Goal: Find contact information: Find contact information

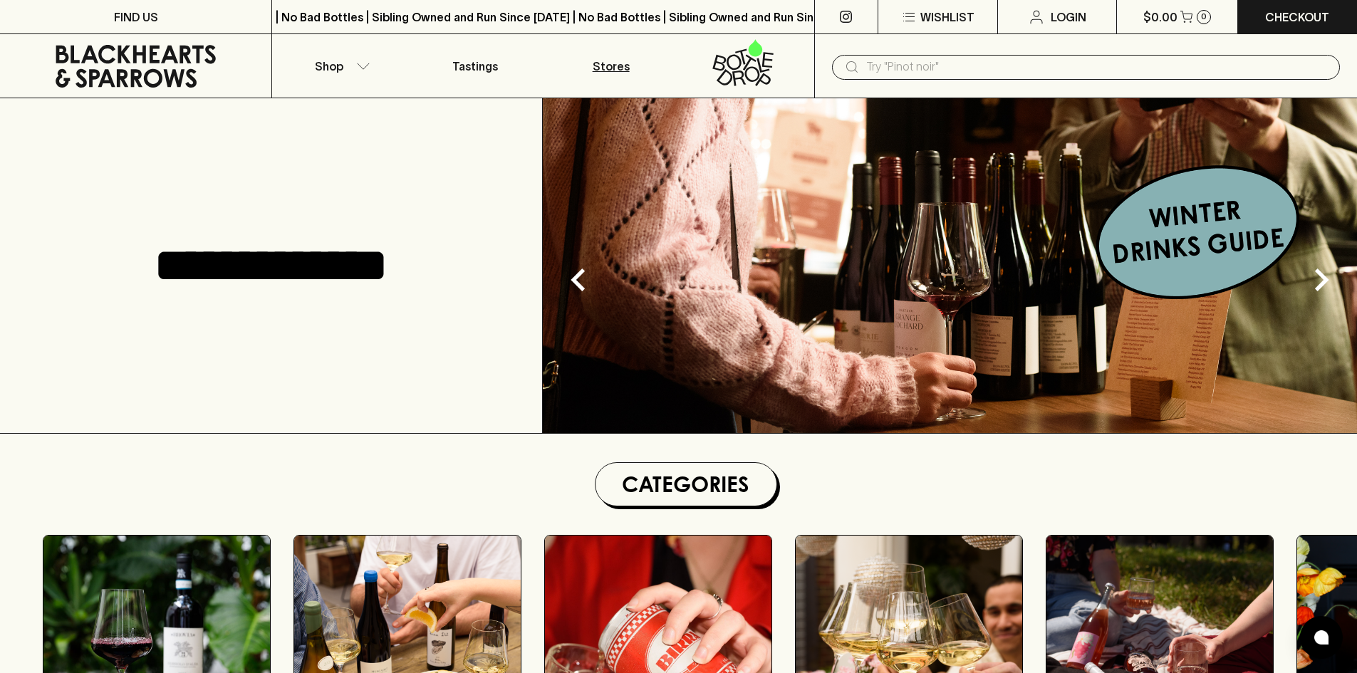
click at [604, 67] on p "Stores" at bounding box center [611, 66] width 37 height 17
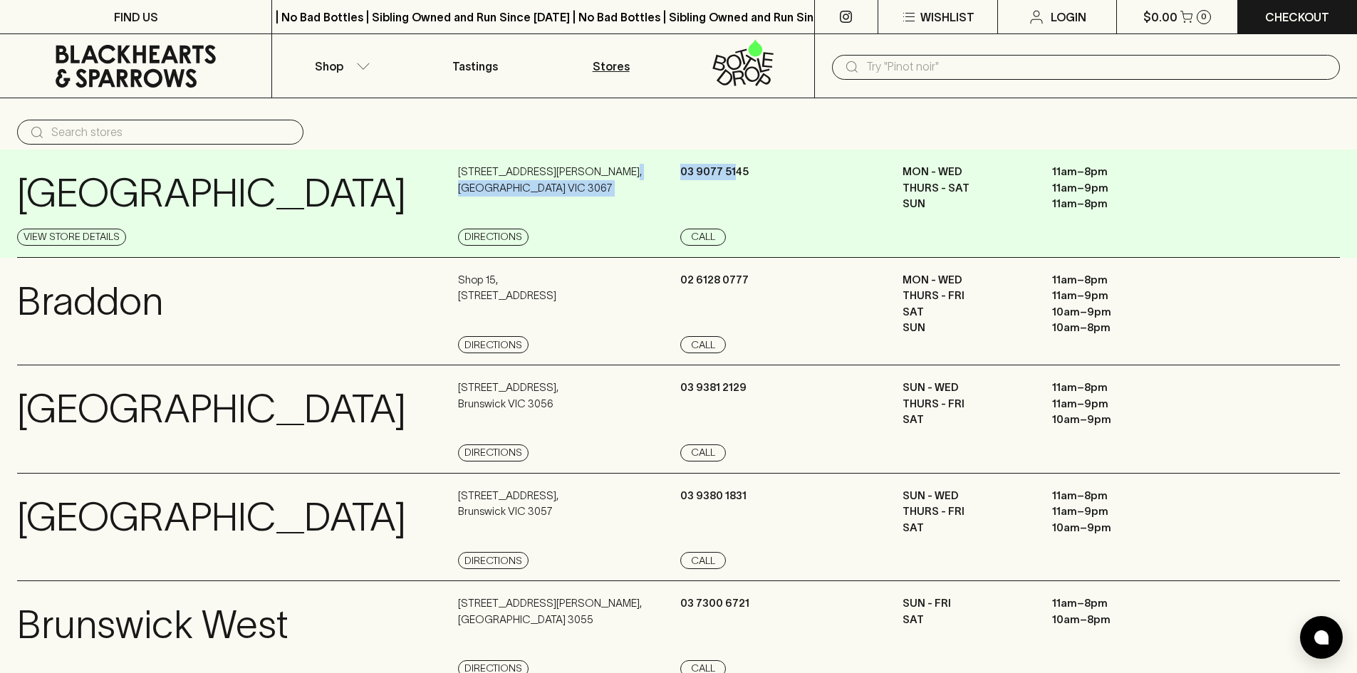
drag, startPoint x: 680, startPoint y: 173, endPoint x: 736, endPoint y: 170, distance: 56.4
click at [736, 170] on div "[GEOGRAPHIC_DATA] View Store Details [STREET_ADDRESS][PERSON_NAME] Directions […" at bounding box center [678, 204] width 1323 height 108
click at [735, 170] on p "03 9077 5145" at bounding box center [714, 172] width 68 height 16
drag, startPoint x: 748, startPoint y: 167, endPoint x: 681, endPoint y: 175, distance: 67.4
click at [681, 175] on div "[PHONE_NUMBER] Call" at bounding box center [789, 205] width 219 height 82
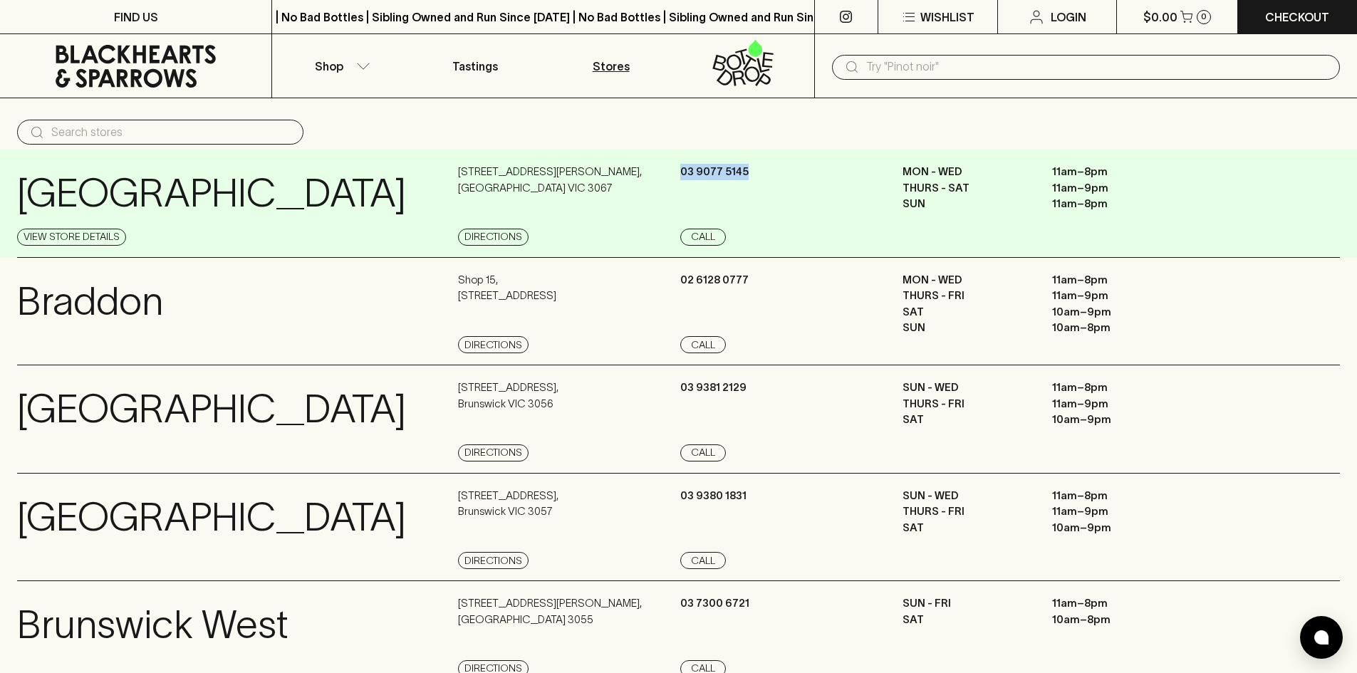
copy p "03 9077 5145"
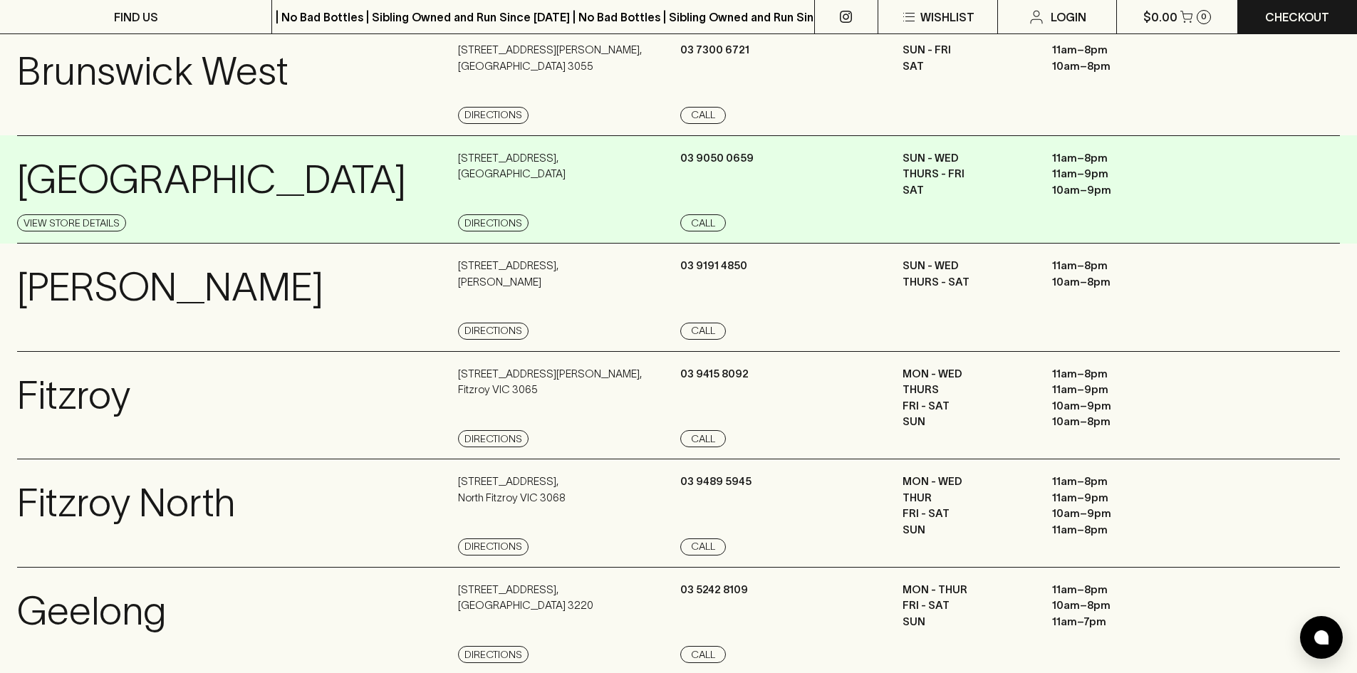
scroll to position [641, 0]
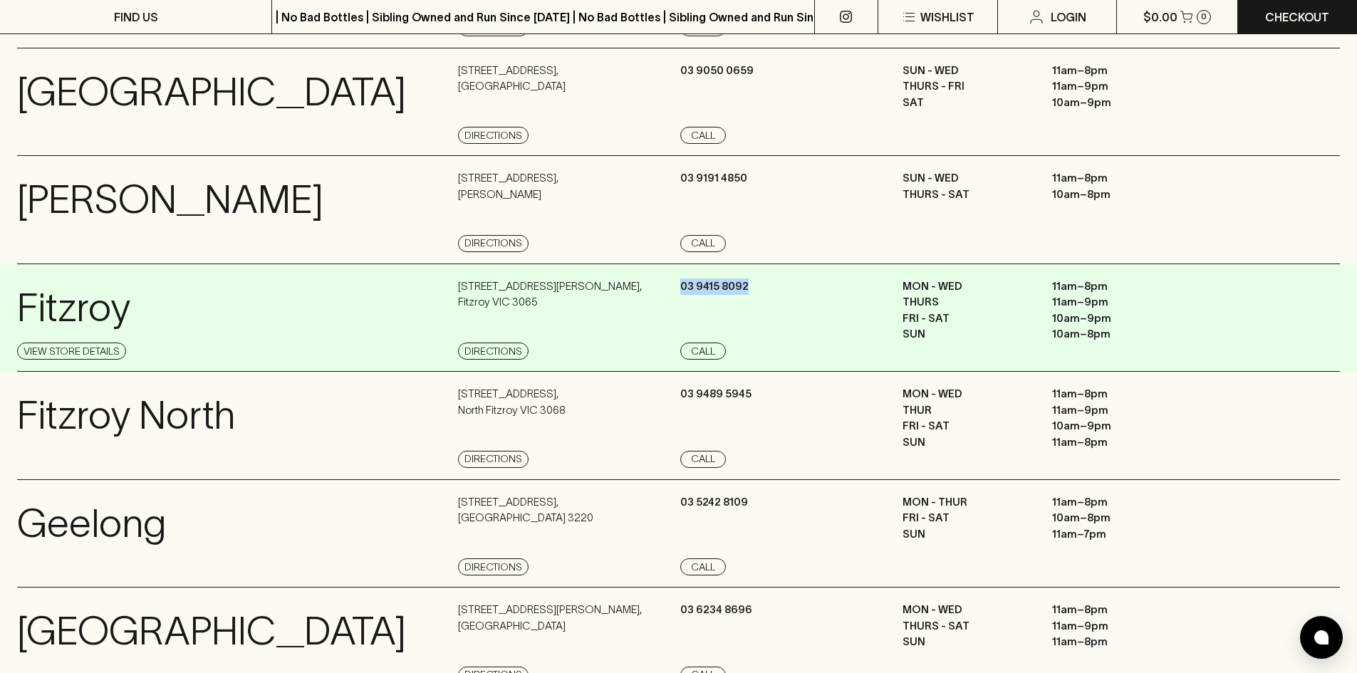
drag, startPoint x: 747, startPoint y: 284, endPoint x: 683, endPoint y: 283, distance: 64.1
click at [683, 283] on p "03 9415 8092" at bounding box center [714, 287] width 68 height 16
copy p "03 9415 8092"
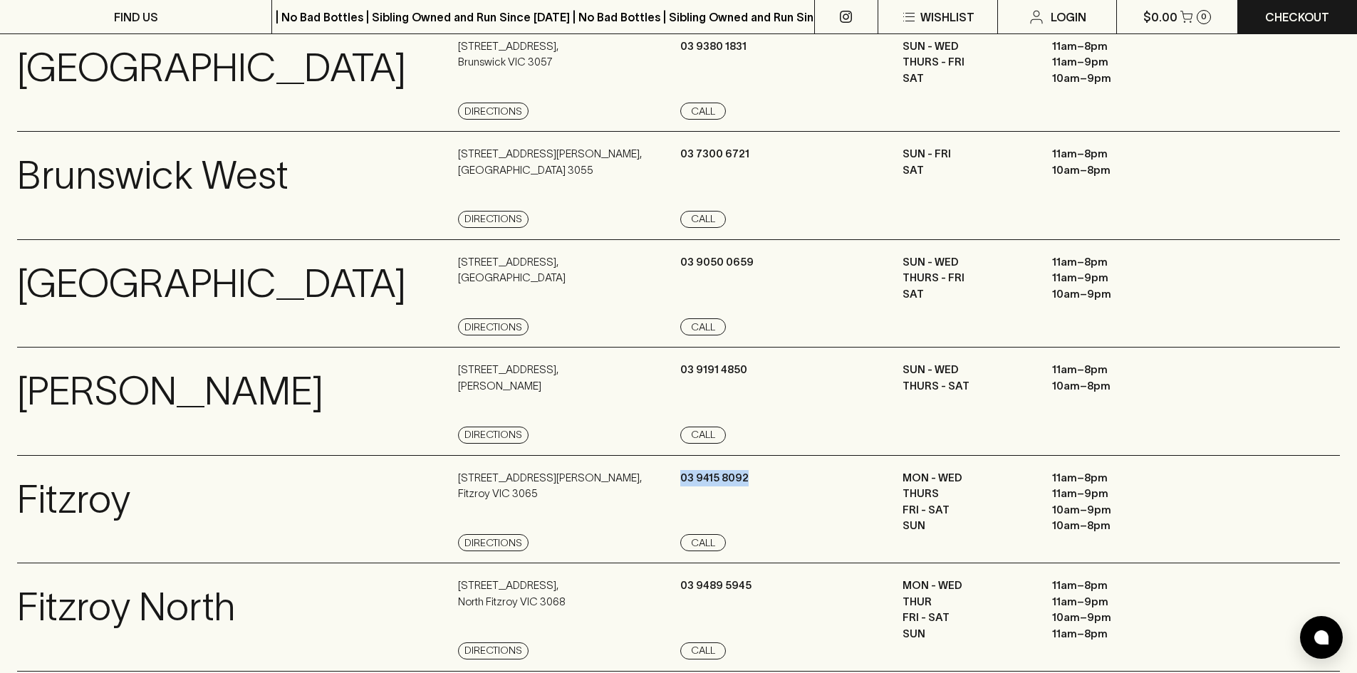
scroll to position [427, 0]
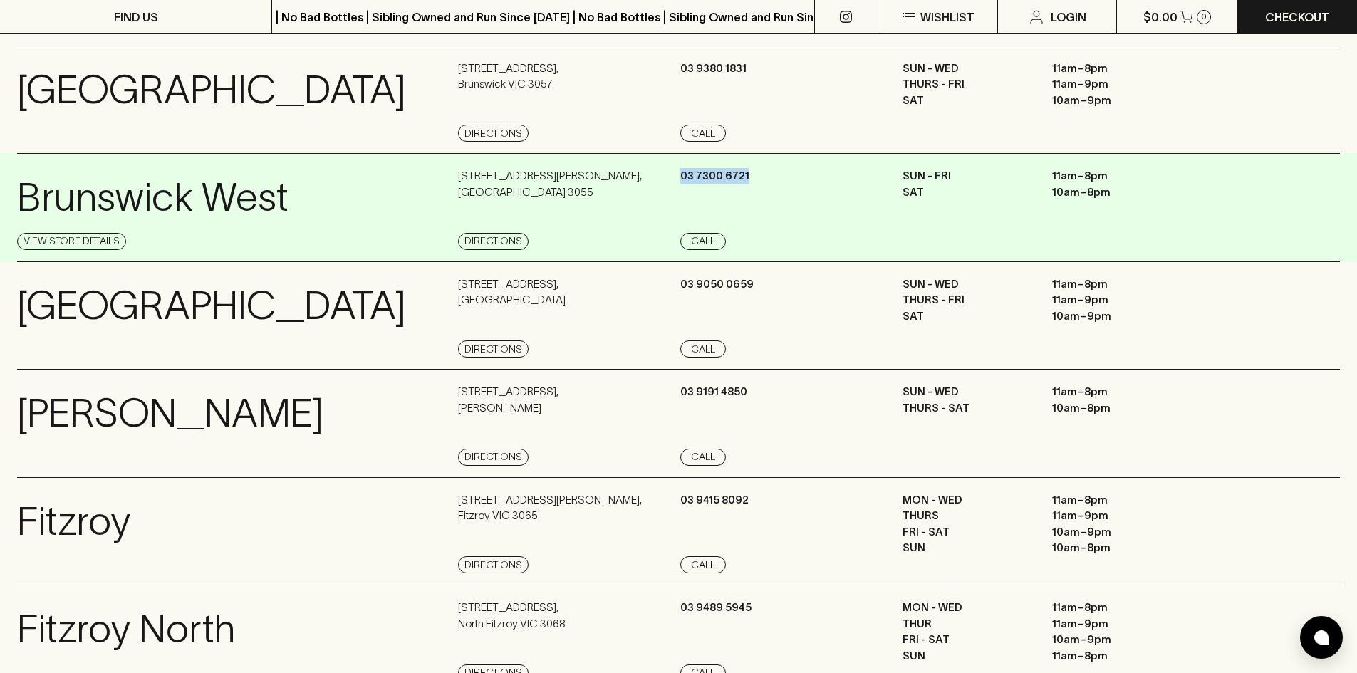
drag, startPoint x: 745, startPoint y: 176, endPoint x: 680, endPoint y: 172, distance: 65.6
click at [680, 172] on div "[GEOGRAPHIC_DATA] Store Details [STREET_ADDRESS][PERSON_NAME] Directions [PHONE…" at bounding box center [678, 207] width 1323 height 109
copy p "03 7300 6721"
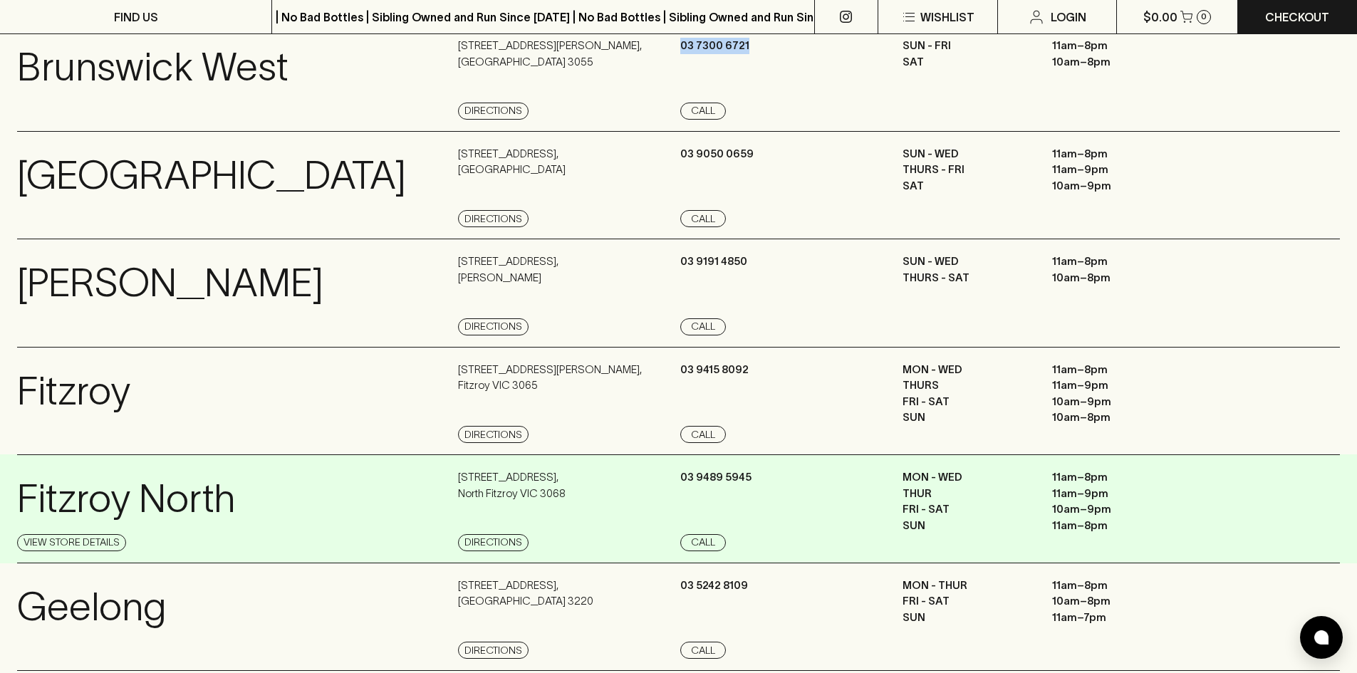
scroll to position [570, 0]
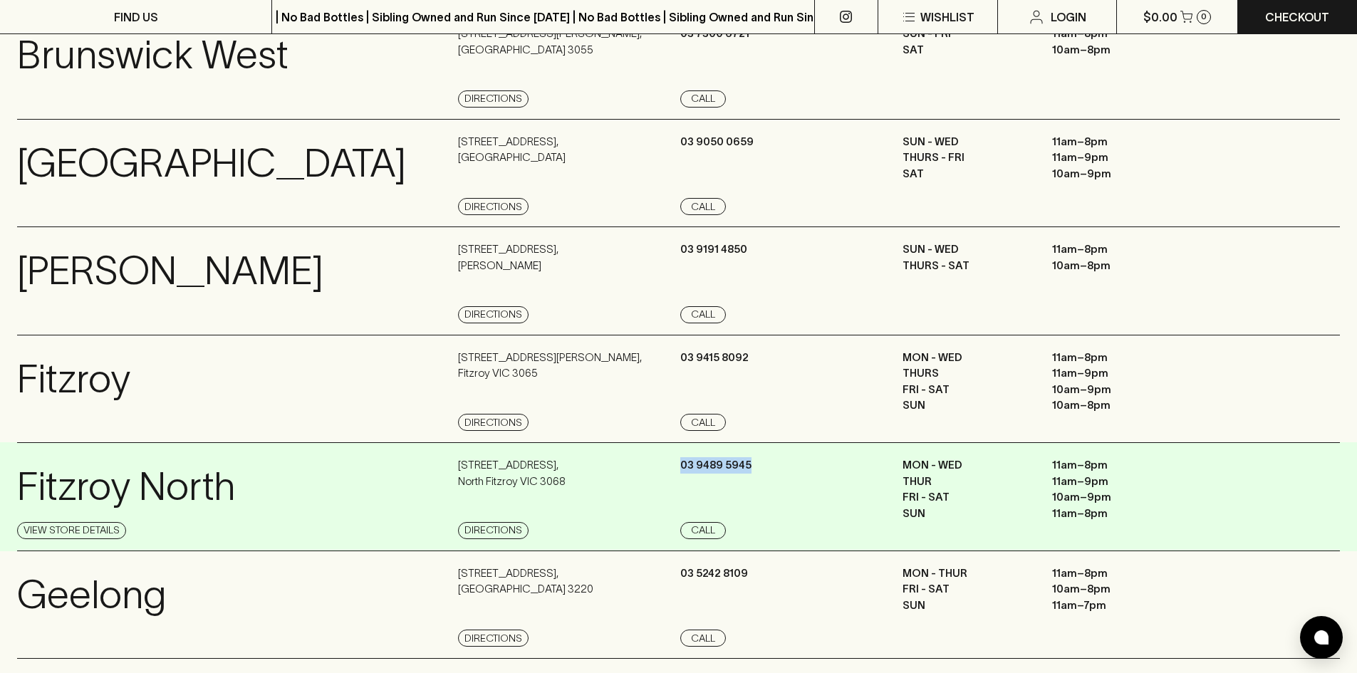
drag, startPoint x: 748, startPoint y: 464, endPoint x: 681, endPoint y: 468, distance: 67.1
click at [681, 468] on p "03 9489 5945" at bounding box center [715, 465] width 71 height 16
copy p "03 9489 5945"
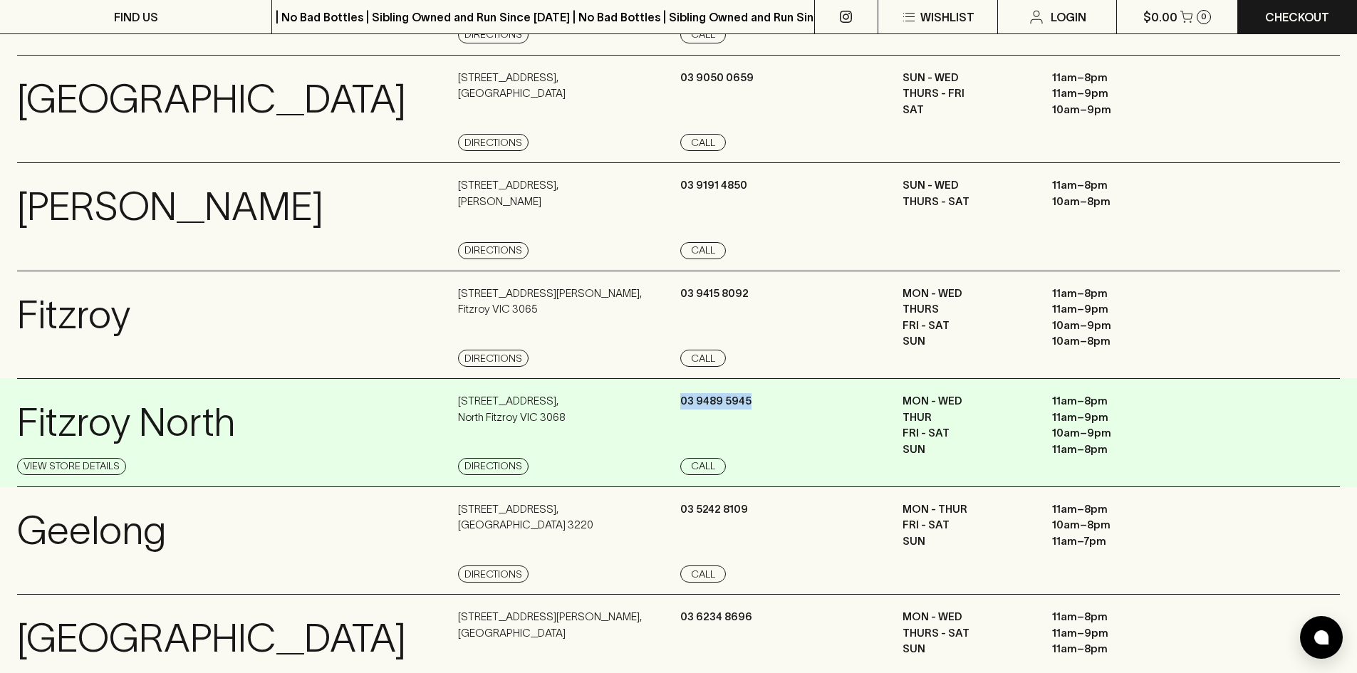
scroll to position [855, 0]
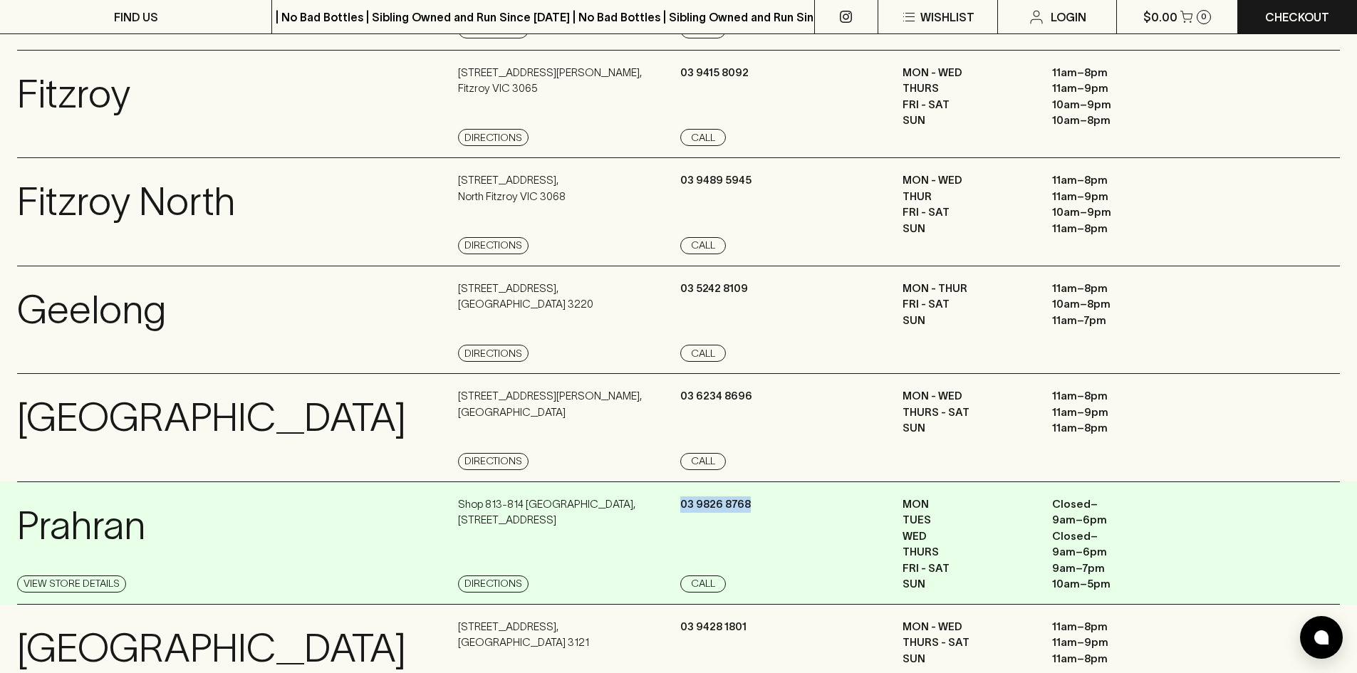
drag, startPoint x: 747, startPoint y: 502, endPoint x: 680, endPoint y: 502, distance: 66.3
click at [680, 502] on p "03 9826 8768" at bounding box center [715, 505] width 71 height 16
copy p "03 9826 8768"
